Goal: Transaction & Acquisition: Download file/media

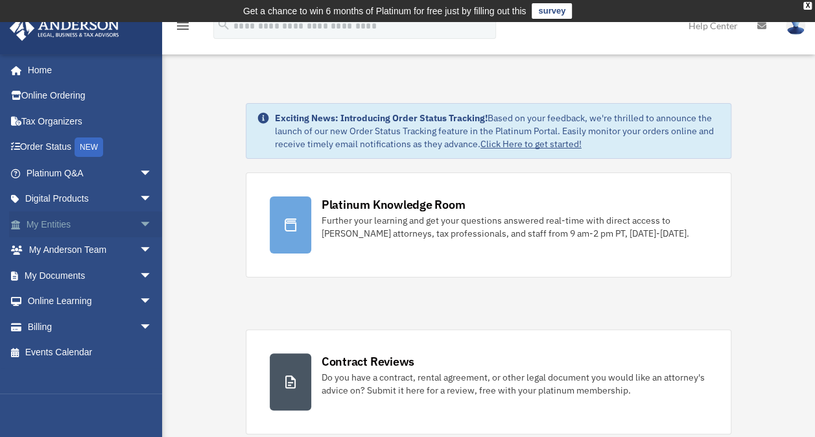
click at [49, 221] on link "My Entities arrow_drop_down" at bounding box center [90, 224] width 163 height 26
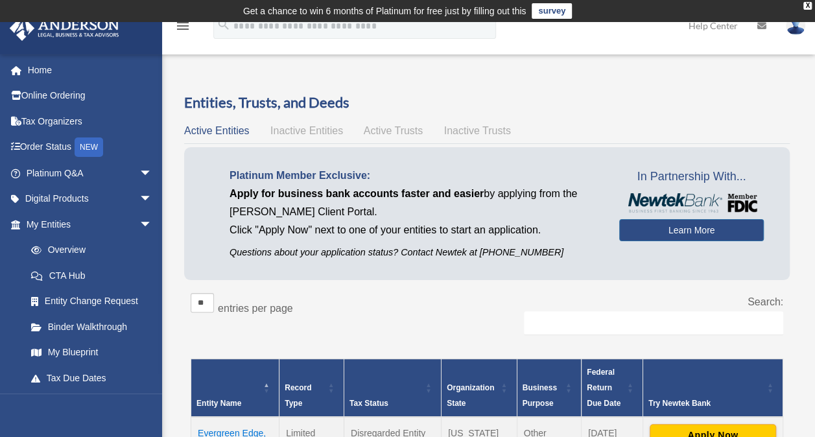
scroll to position [130, 0]
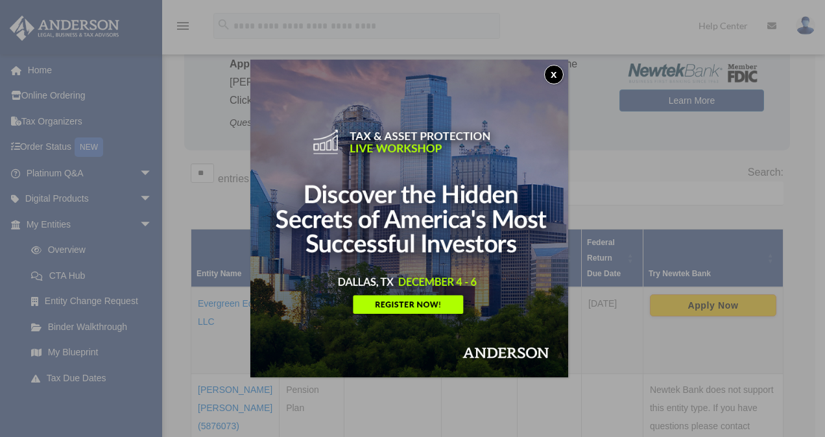
click at [552, 71] on button "x" at bounding box center [553, 74] width 19 height 19
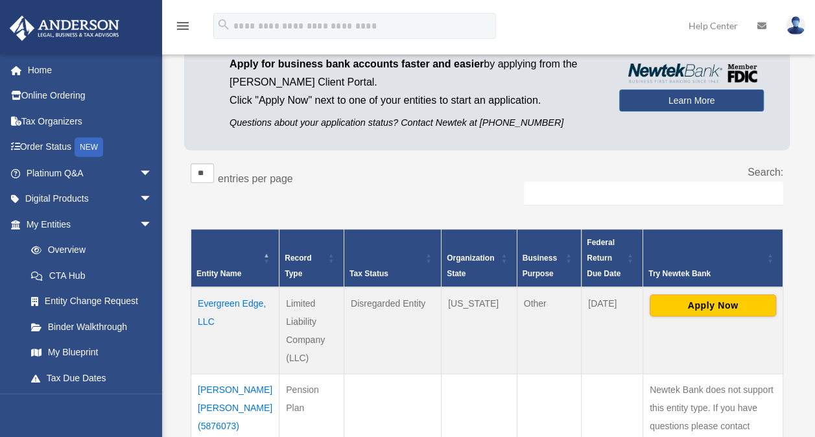
click at [213, 301] on td "Evergreen Edge, LLC" at bounding box center [235, 330] width 88 height 87
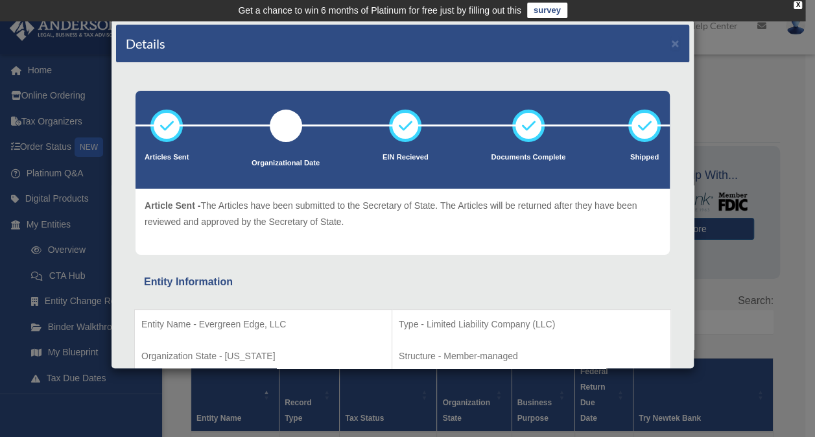
scroll to position [0, 0]
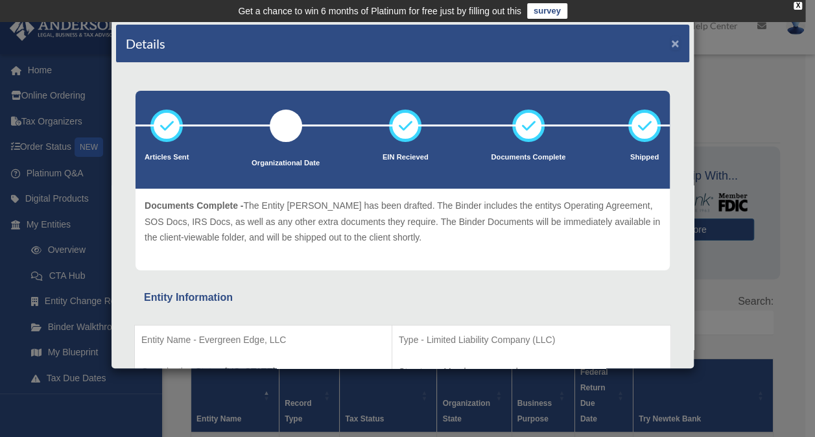
click at [671, 42] on button "×" at bounding box center [675, 43] width 8 height 14
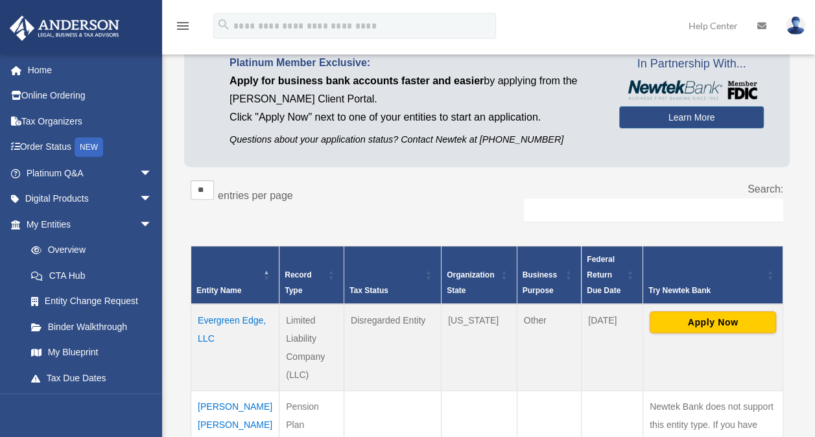
scroll to position [195, 0]
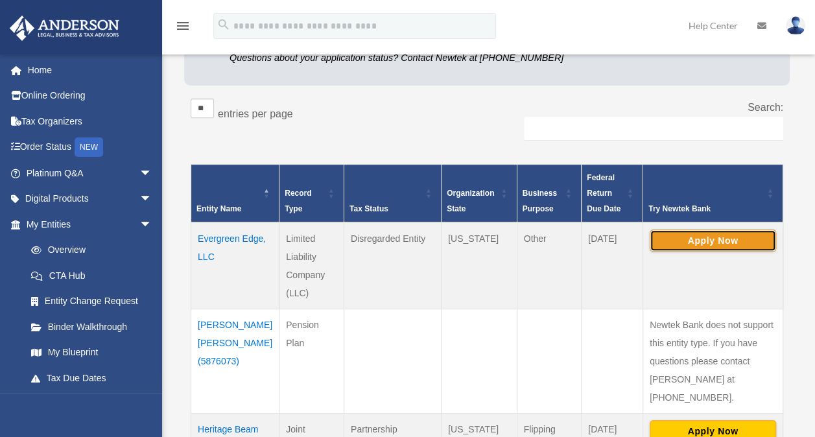
click at [691, 240] on button "Apply Now" at bounding box center [713, 241] width 126 height 22
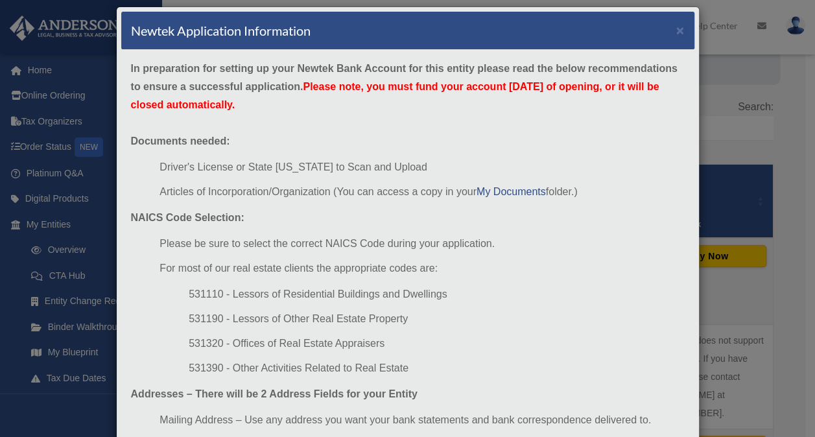
scroll to position [0, 0]
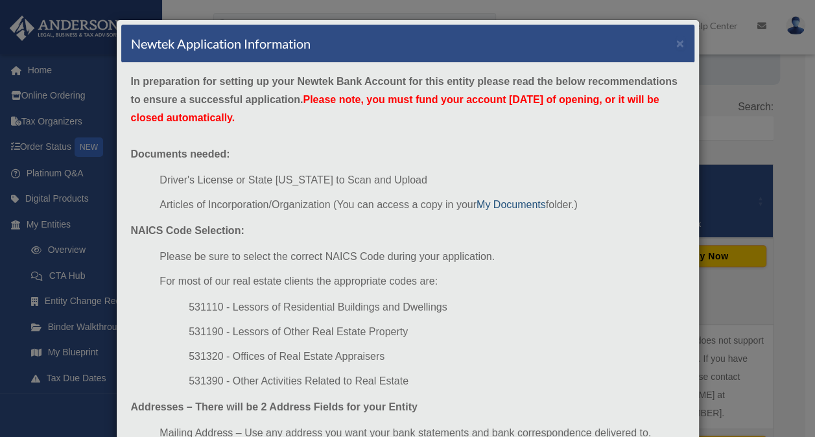
click at [499, 202] on link "My Documents" at bounding box center [511, 204] width 69 height 11
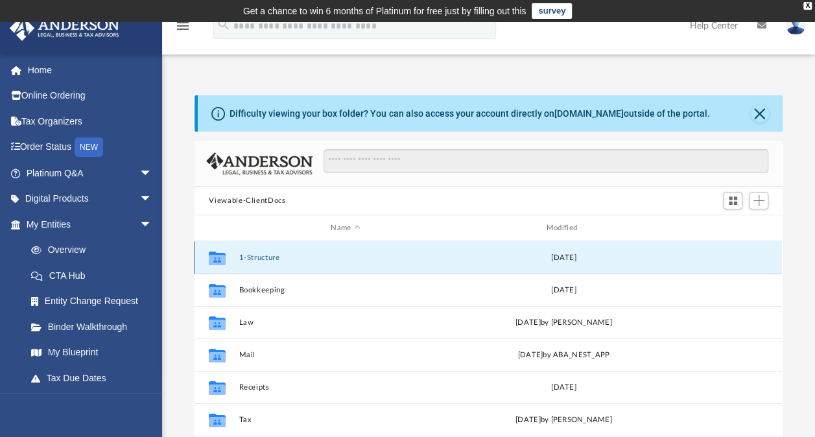
click at [256, 257] on button "1-Structure" at bounding box center [345, 258] width 213 height 8
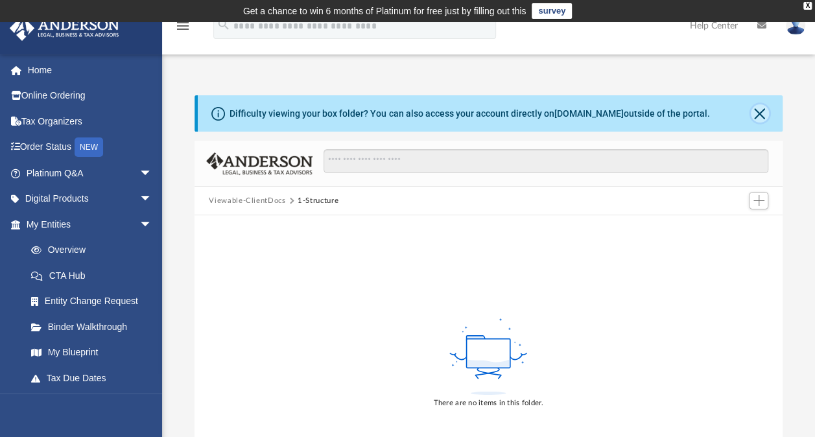
click at [756, 115] on button "Close" at bounding box center [760, 113] width 18 height 18
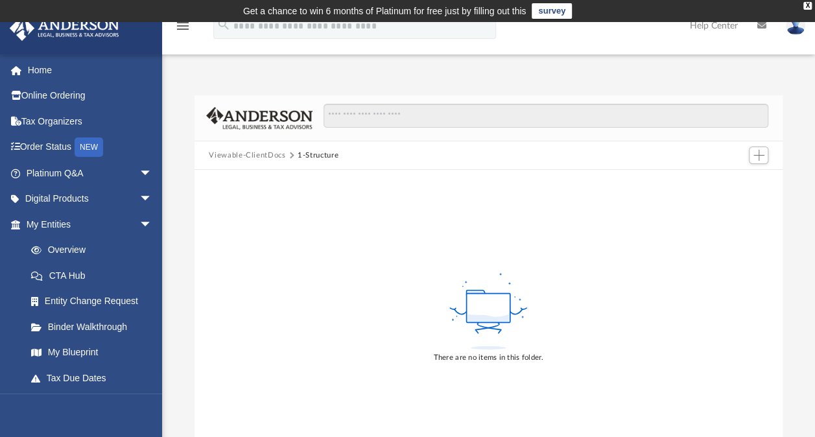
click at [263, 154] on button "Viewable-ClientDocs" at bounding box center [247, 156] width 77 height 12
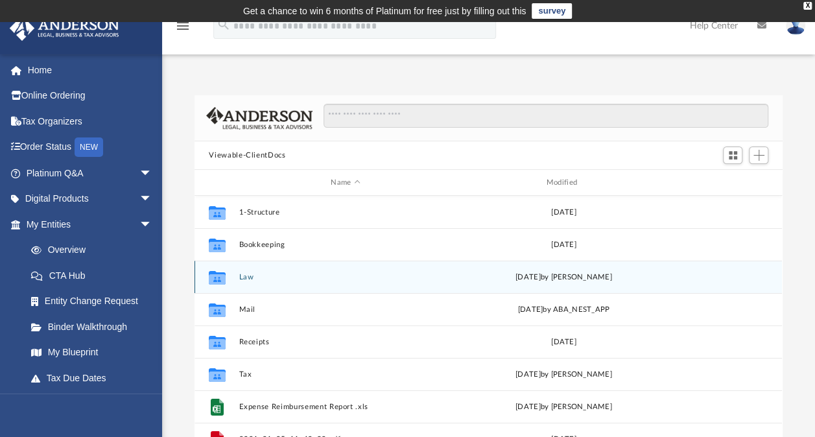
click at [247, 276] on button "Law" at bounding box center [345, 277] width 213 height 8
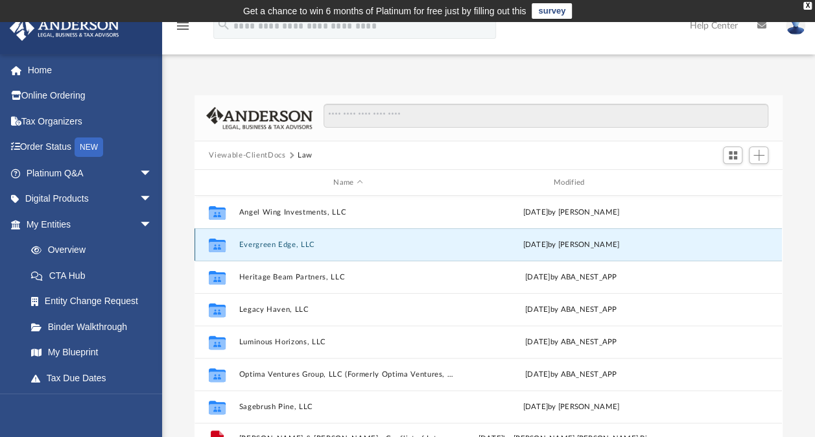
click at [267, 242] on button "Evergreen Edge, LLC" at bounding box center [348, 245] width 218 height 8
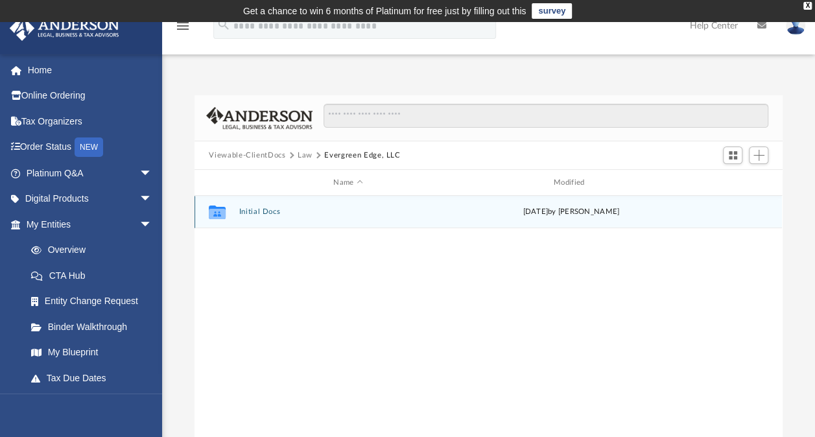
click at [250, 209] on button "Initial Docs" at bounding box center [348, 212] width 218 height 8
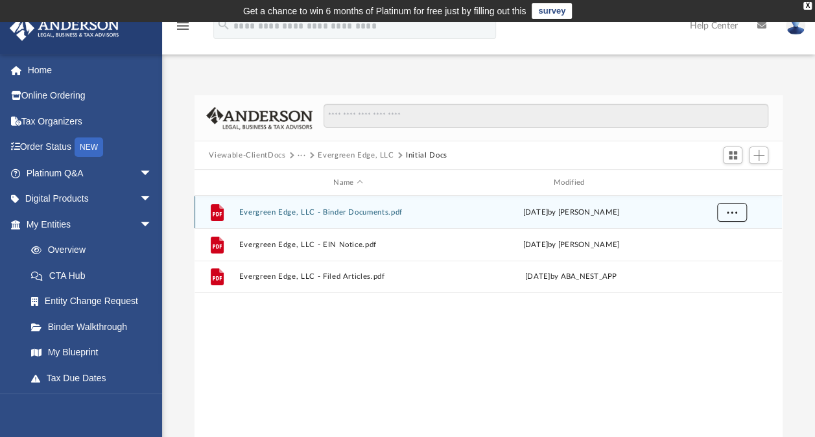
click at [734, 214] on span "More options" at bounding box center [732, 211] width 10 height 7
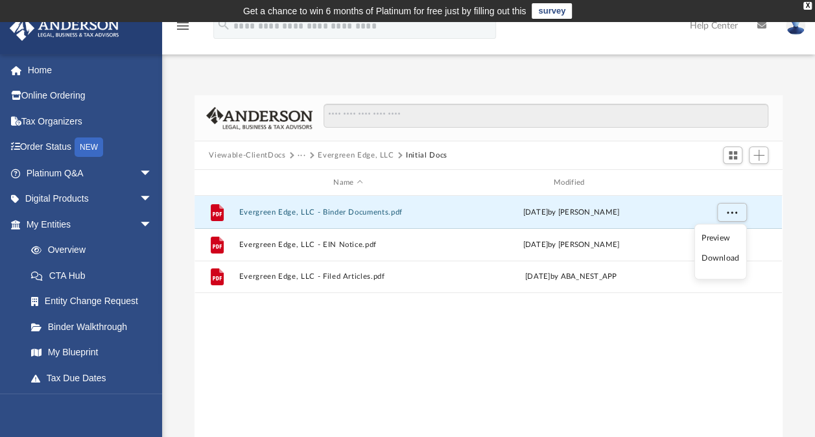
click at [724, 258] on li "Download" at bounding box center [721, 259] width 38 height 14
drag, startPoint x: 737, startPoint y: 211, endPoint x: 733, endPoint y: 219, distance: 8.7
click at [737, 211] on span "More options" at bounding box center [732, 211] width 10 height 7
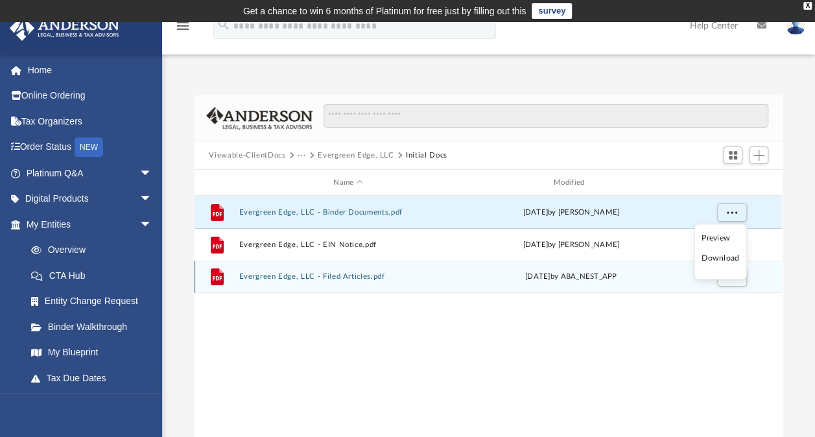
drag, startPoint x: 660, startPoint y: 348, endPoint x: 705, endPoint y: 289, distance: 74.1
click at [662, 346] on div "File Evergreen Edge, LLC - Binder Documents.pdf today by Zoe Doyle File Evergre…" at bounding box center [489, 330] width 588 height 269
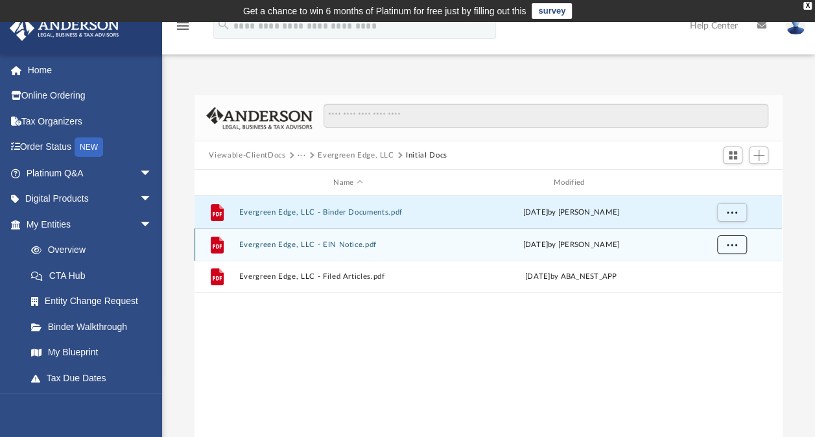
click at [732, 244] on span "More options" at bounding box center [732, 244] width 10 height 7
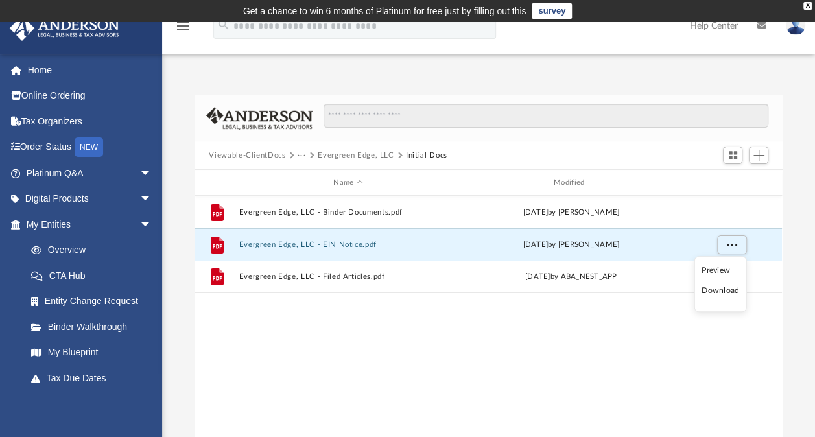
click at [719, 289] on li "Download" at bounding box center [721, 292] width 38 height 14
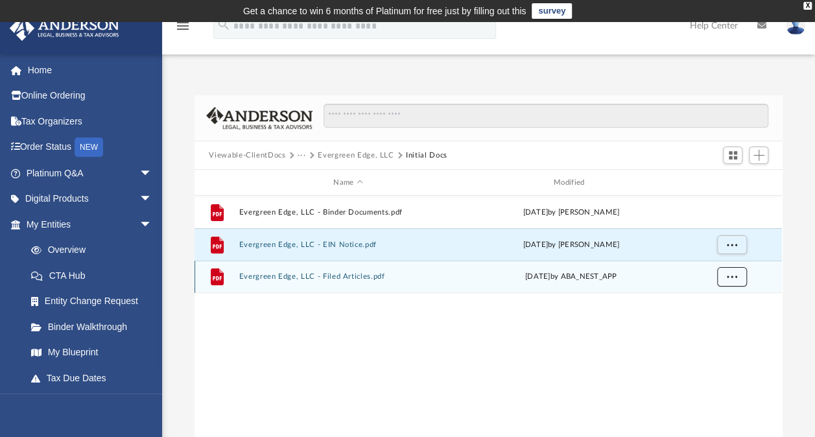
click at [736, 280] on button "More options" at bounding box center [732, 276] width 30 height 19
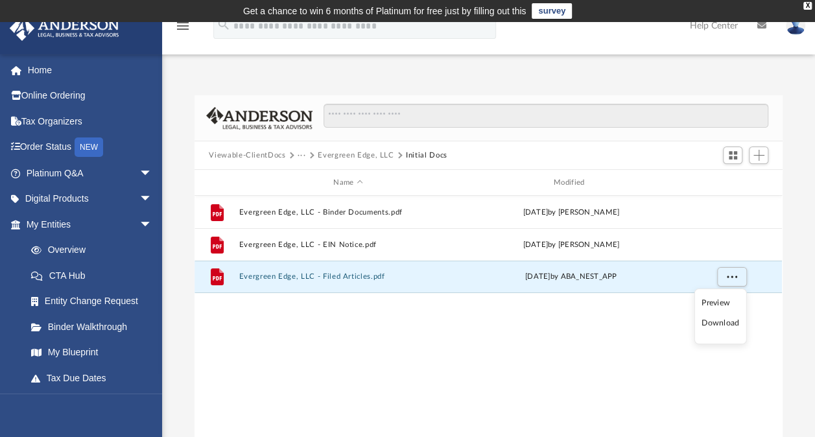
click at [721, 324] on li "Download" at bounding box center [721, 324] width 38 height 14
click at [733, 279] on span "More options" at bounding box center [732, 276] width 10 height 7
click at [719, 318] on li "Download" at bounding box center [721, 324] width 38 height 14
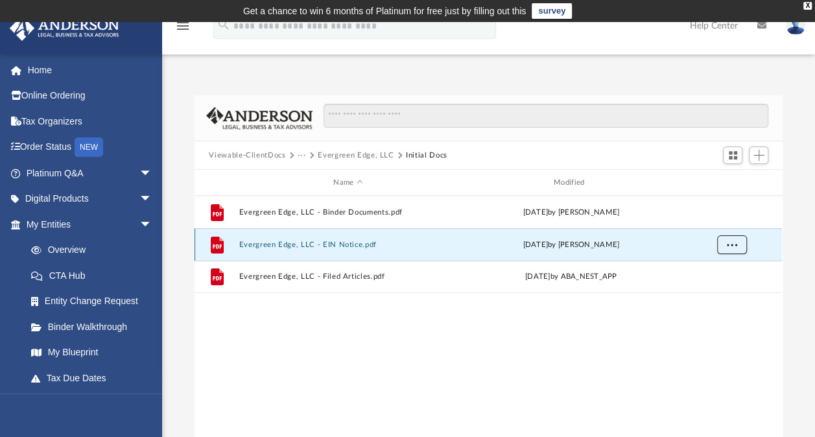
click at [728, 239] on button "More options" at bounding box center [732, 244] width 30 height 19
click at [715, 290] on li "Download" at bounding box center [721, 292] width 38 height 14
